Goal: Use online tool/utility: Utilize a website feature to perform a specific function

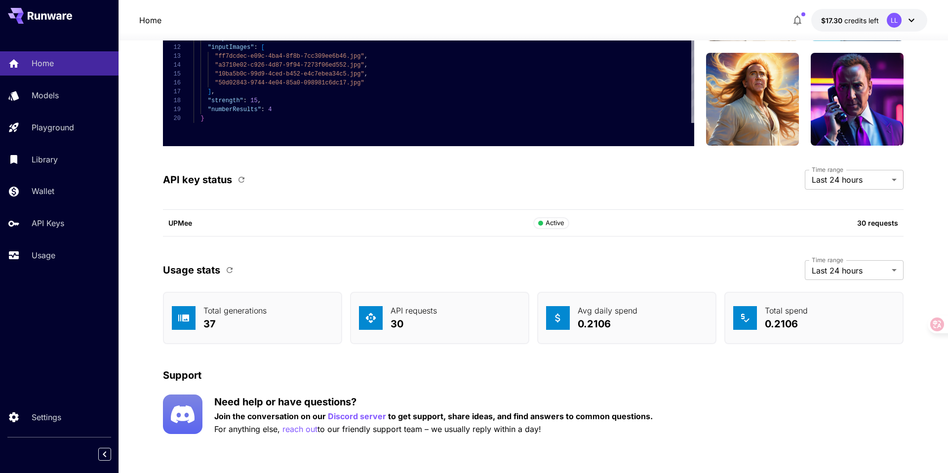
click at [59, 98] on p "Models" at bounding box center [47, 95] width 27 height 12
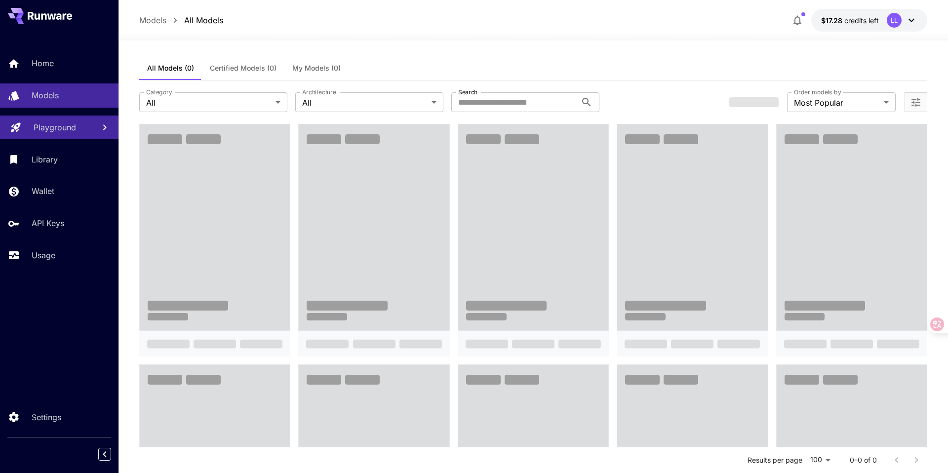
scroll to position [675, 0]
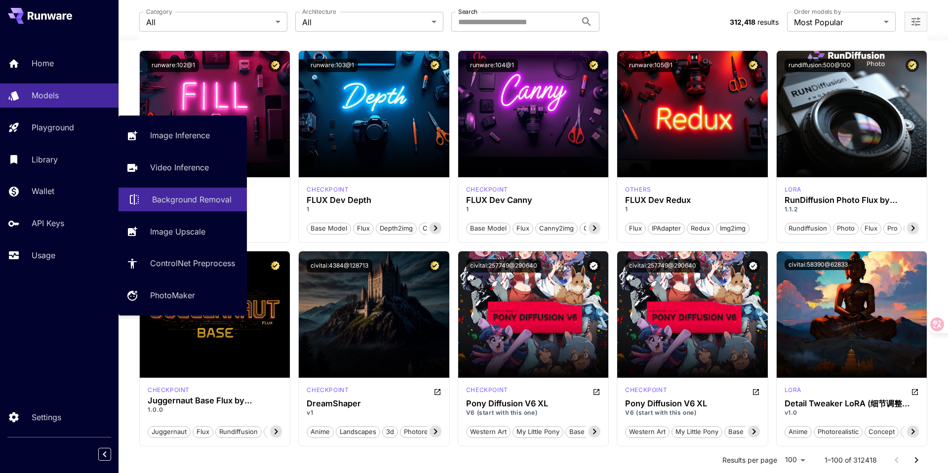
click at [175, 203] on p "Background Removal" at bounding box center [192, 200] width 80 height 12
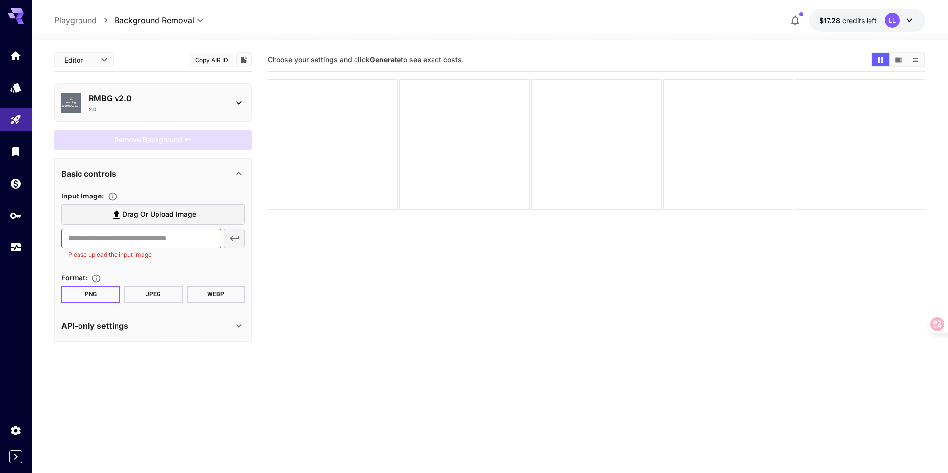
click at [153, 103] on p "RMBG v2.0" at bounding box center [157, 98] width 136 height 12
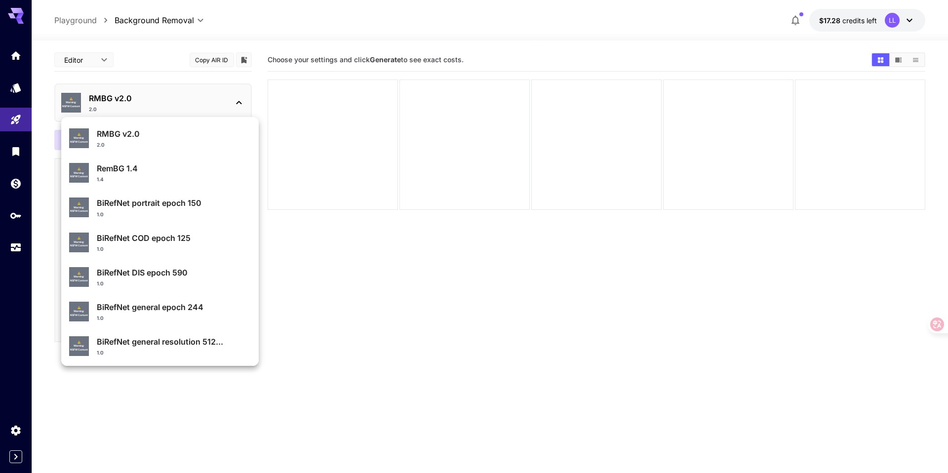
click at [153, 103] on div at bounding box center [474, 236] width 948 height 473
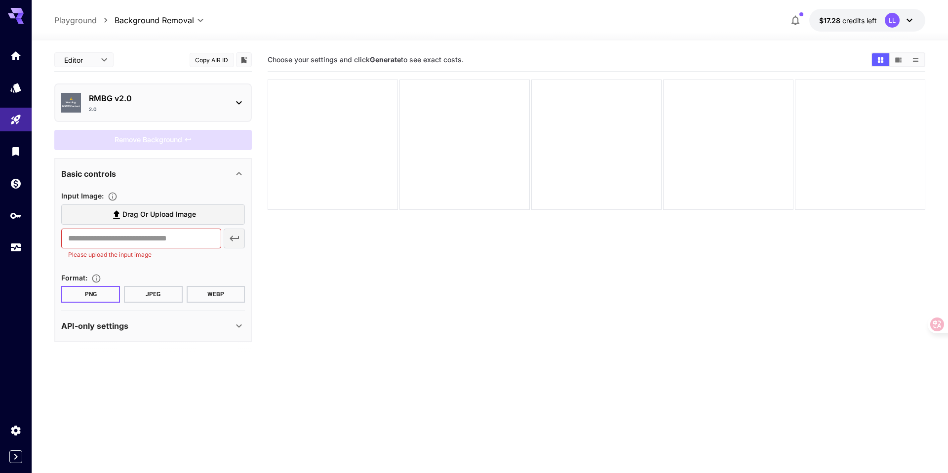
click at [125, 217] on span "Drag or upload image" at bounding box center [159, 214] width 74 height 12
click at [0, 0] on input "Drag or upload image" at bounding box center [0, 0] width 0 height 0
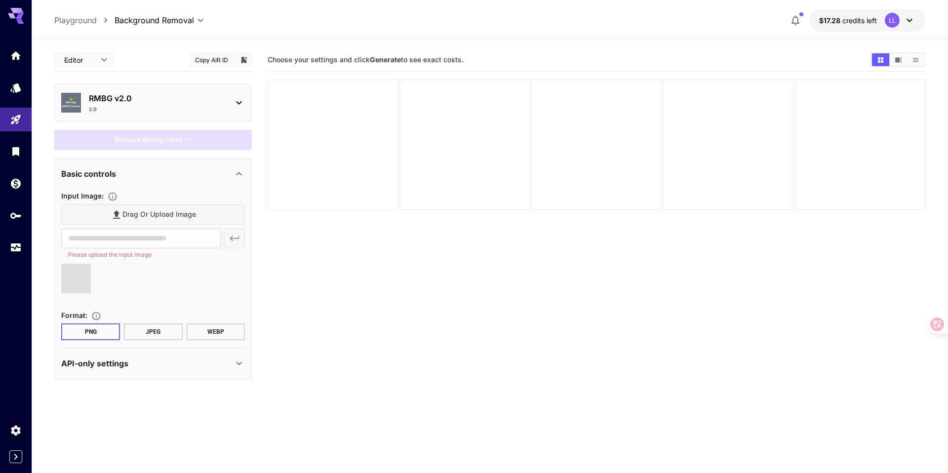
type input "**********"
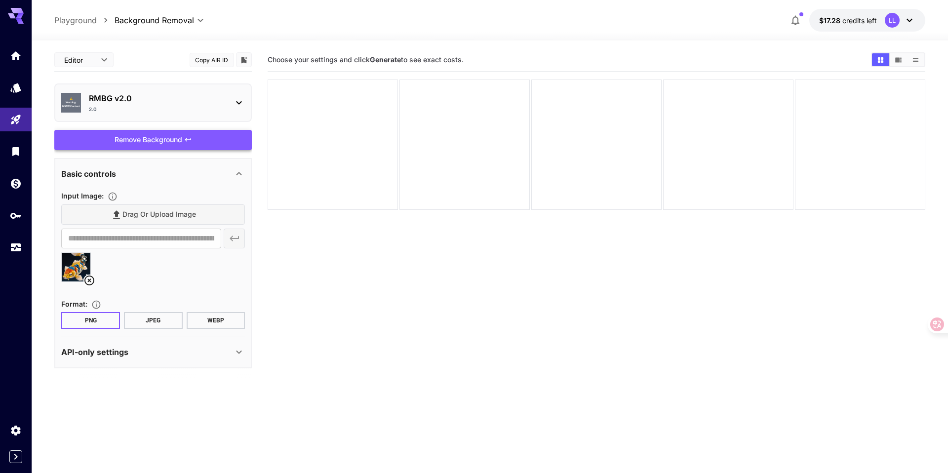
click at [178, 134] on div "Remove Background" at bounding box center [153, 140] width 198 height 20
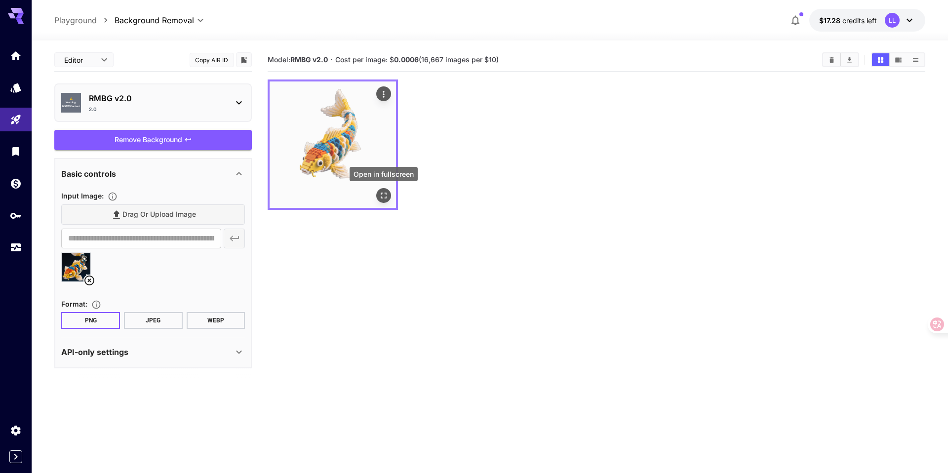
click at [384, 196] on icon "Open in fullscreen" at bounding box center [384, 196] width 10 height 10
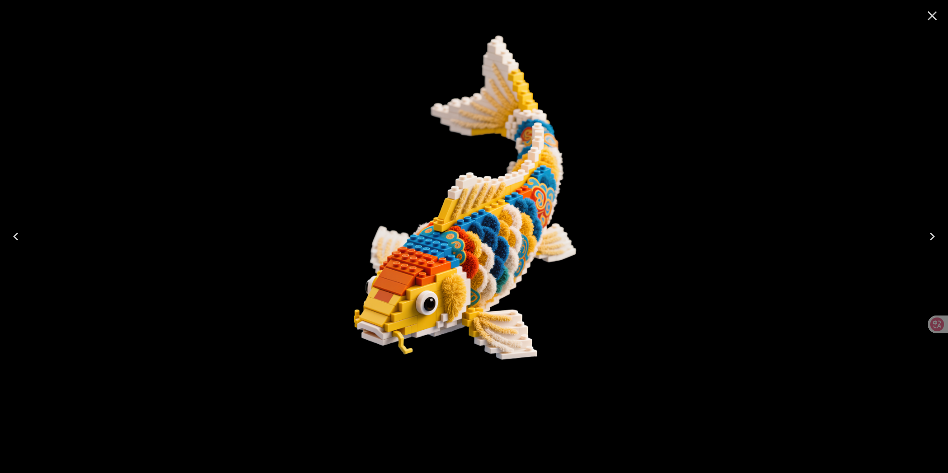
click at [930, 12] on icon "Close" at bounding box center [932, 16] width 16 height 16
